Goal: Task Accomplishment & Management: Manage account settings

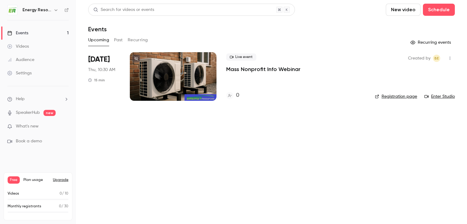
click at [23, 33] on div "Events" at bounding box center [17, 33] width 21 height 6
click at [29, 60] on div "Audience" at bounding box center [20, 60] width 27 height 6
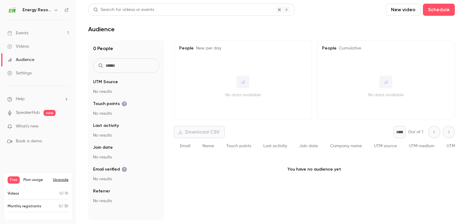
click at [24, 34] on div "Events" at bounding box center [17, 33] width 21 height 6
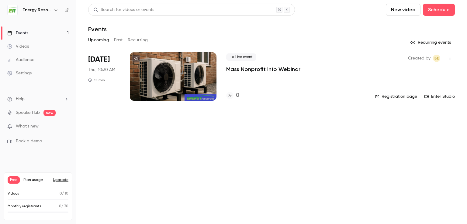
click at [22, 73] on div "Settings" at bounding box center [19, 73] width 24 height 6
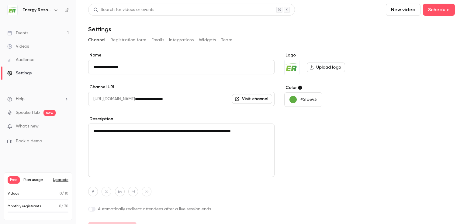
click at [180, 42] on button "Integrations" at bounding box center [181, 40] width 25 height 10
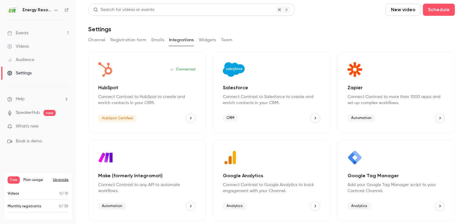
click at [31, 33] on link "Events 1" at bounding box center [38, 32] width 76 height 13
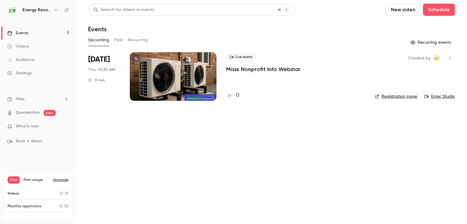
click at [451, 59] on icon "button" at bounding box center [449, 58] width 5 height 4
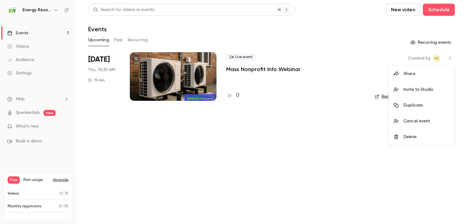
click at [415, 105] on div "Duplicate" at bounding box center [426, 105] width 46 height 6
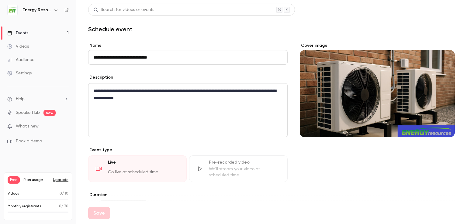
click at [110, 58] on input "**********" at bounding box center [187, 57] width 199 height 15
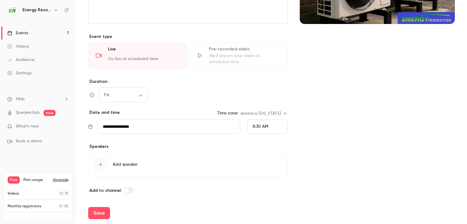
scroll to position [115, 0]
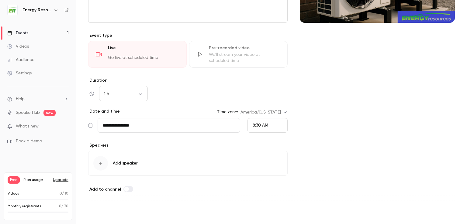
click at [101, 211] on button "Save" at bounding box center [99, 213] width 22 height 12
type input "**********"
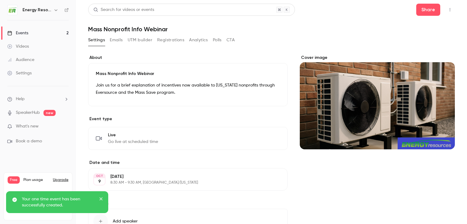
click at [24, 31] on div "Events" at bounding box center [17, 33] width 21 height 6
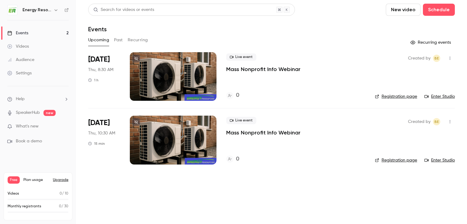
click at [449, 123] on icon "button" at bounding box center [449, 122] width 5 height 4
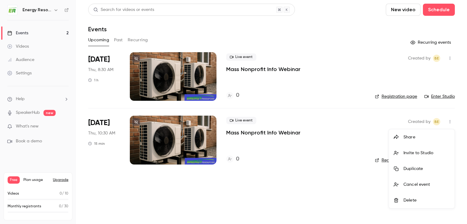
click at [406, 202] on div "Delete" at bounding box center [426, 200] width 46 height 6
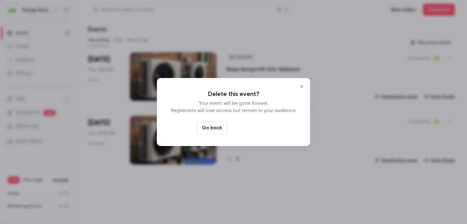
click at [257, 126] on button "Delete event" at bounding box center [249, 128] width 41 height 12
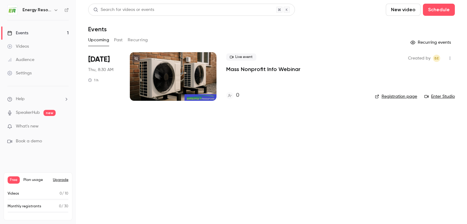
click at [155, 66] on div at bounding box center [173, 76] width 87 height 49
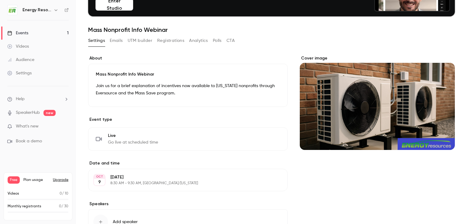
scroll to position [109, 0]
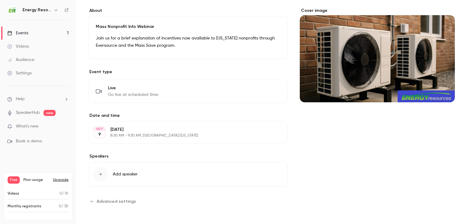
click at [128, 129] on p "[DATE]" at bounding box center [182, 130] width 145 height 6
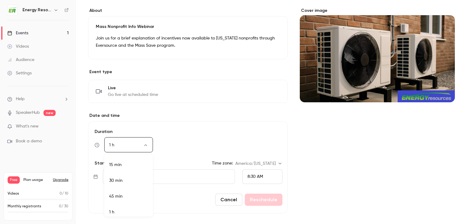
click at [147, 145] on body "**********" at bounding box center [233, 112] width 467 height 224
click at [137, 161] on li "15 min" at bounding box center [128, 161] width 49 height 16
type input "**"
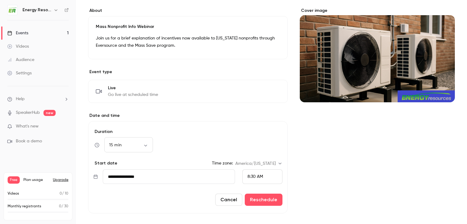
click at [221, 174] on input "**********" at bounding box center [169, 177] width 132 height 15
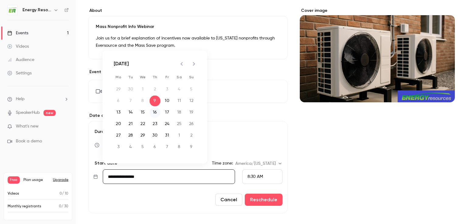
click at [154, 113] on button "16" at bounding box center [154, 112] width 11 height 11
type input "**********"
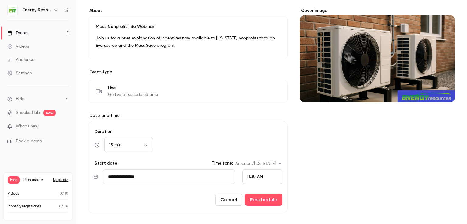
click at [250, 175] on span "8:30 AM" at bounding box center [254, 177] width 15 height 4
click at [257, 153] on span "10:30 AM" at bounding box center [254, 155] width 18 height 4
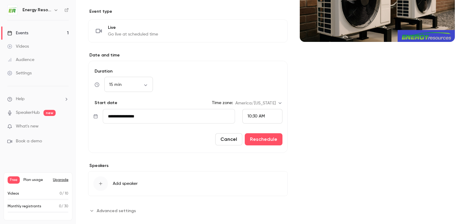
scroll to position [170, 0]
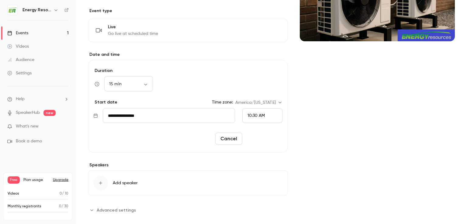
click at [264, 136] on button "Reschedule" at bounding box center [264, 139] width 38 height 12
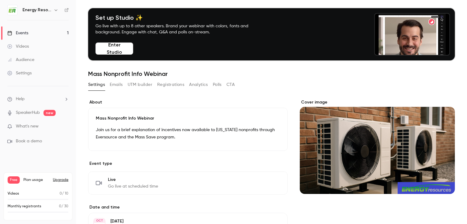
scroll to position [7, 0]
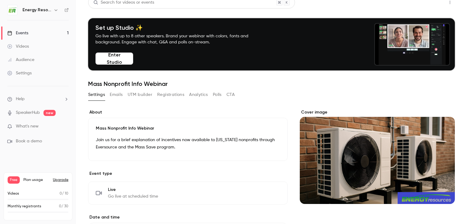
click at [422, 4] on button "Share" at bounding box center [428, 2] width 24 height 12
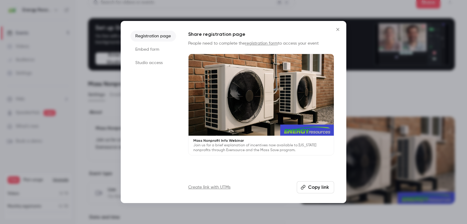
click at [307, 187] on button "Copy link" at bounding box center [315, 187] width 37 height 12
click at [337, 29] on icon "Close" at bounding box center [337, 29] width 7 height 5
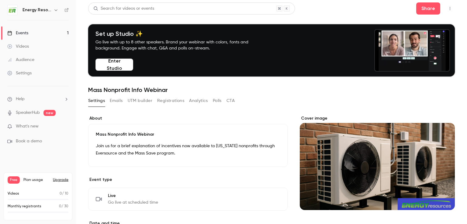
scroll to position [0, 0]
